Goal: Task Accomplishment & Management: Manage account settings

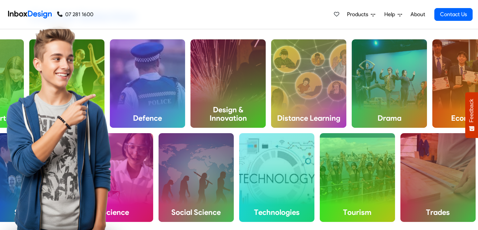
scroll to position [252, 0]
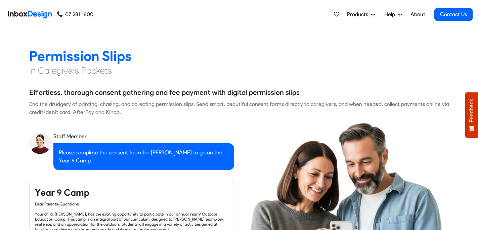
checkbox input "true"
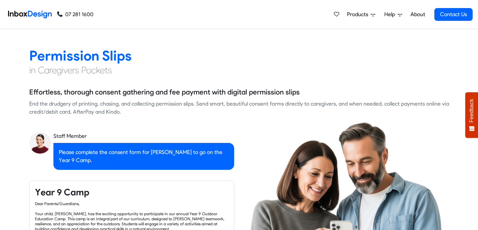
checkbox input "true"
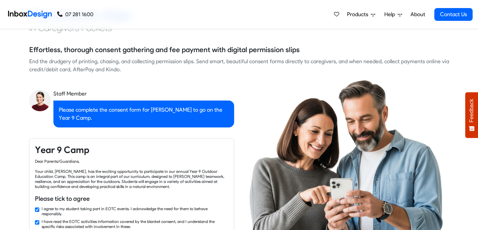
checkbox input "true"
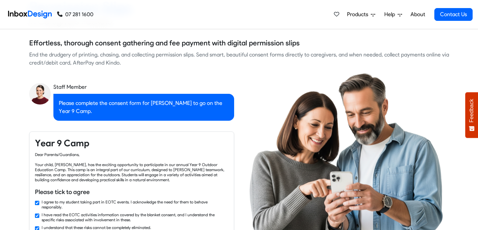
checkbox input "true"
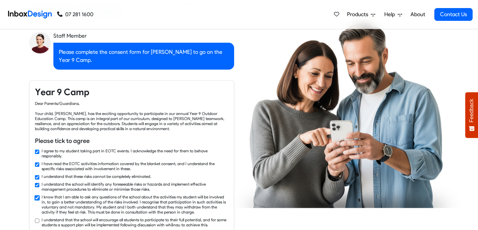
checkbox input "true"
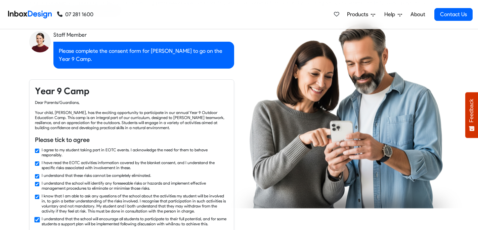
checkbox input "true"
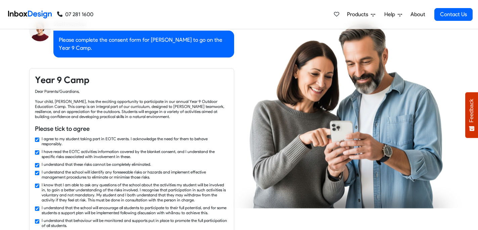
checkbox input "true"
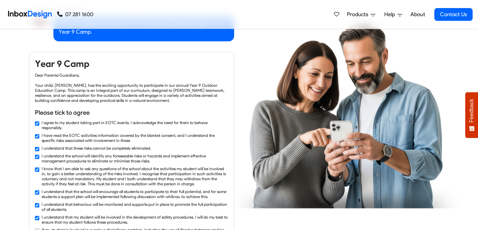
checkbox input "true"
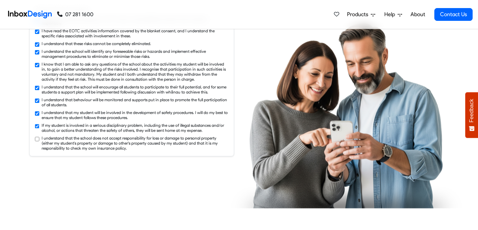
checkbox input "true"
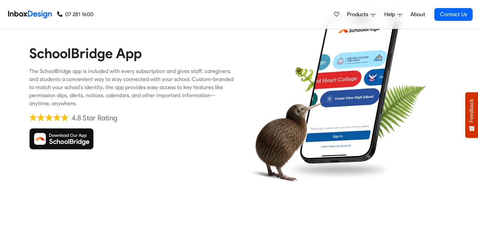
scroll to position [1045, 0]
